Goal: Task Accomplishment & Management: Manage account settings

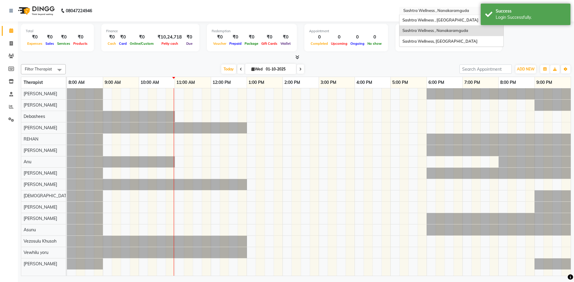
drag, startPoint x: 458, startPoint y: 7, endPoint x: 458, endPoint y: 11, distance: 4.2
click at [458, 8] on div "Select Location × Sashtra Wellness , [GEOGRAPHIC_DATA]" at bounding box center [451, 11] width 105 height 8
click at [452, 39] on span "Sashtra Wellness, [GEOGRAPHIC_DATA]" at bounding box center [439, 41] width 75 height 5
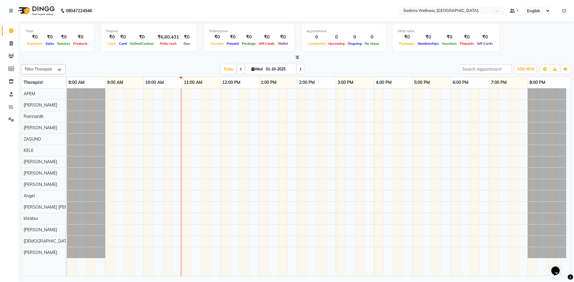
click at [565, 12] on icon at bounding box center [564, 11] width 4 height 4
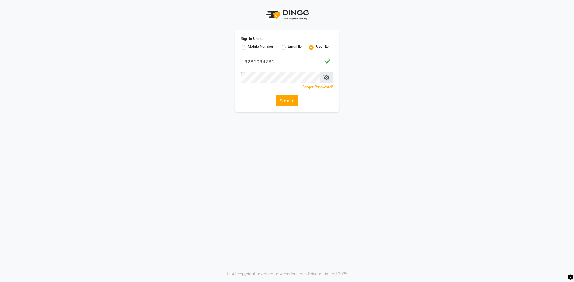
click at [263, 46] on label "Mobile Number" at bounding box center [261, 47] width 26 height 7
click at [252, 46] on input "Mobile Number" at bounding box center [250, 46] width 4 height 4
radio input "true"
radio input "false"
drag, startPoint x: 289, startPoint y: 62, endPoint x: 293, endPoint y: 67, distance: 6.4
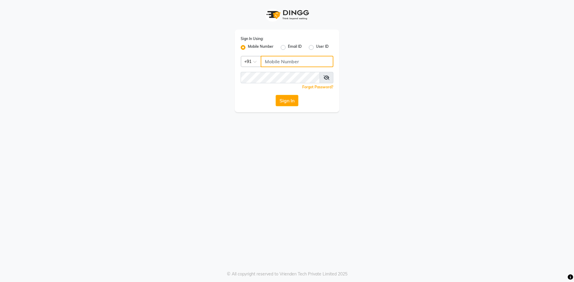
click at [290, 63] on input "Username" at bounding box center [297, 61] width 73 height 11
type input "8919070740"
click at [287, 101] on button "Sign In" at bounding box center [287, 100] width 23 height 11
